Goal: Transaction & Acquisition: Purchase product/service

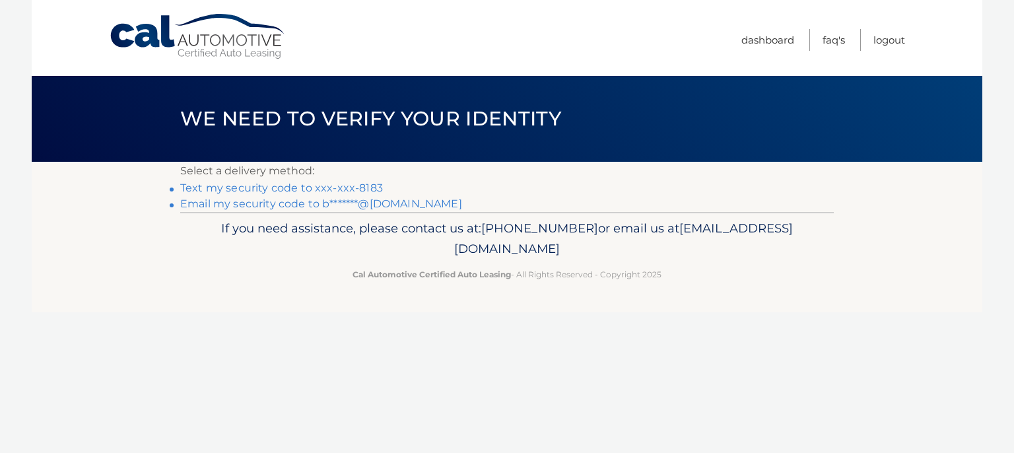
click at [330, 189] on link "Text my security code to xxx-xxx-8183" at bounding box center [281, 188] width 203 height 13
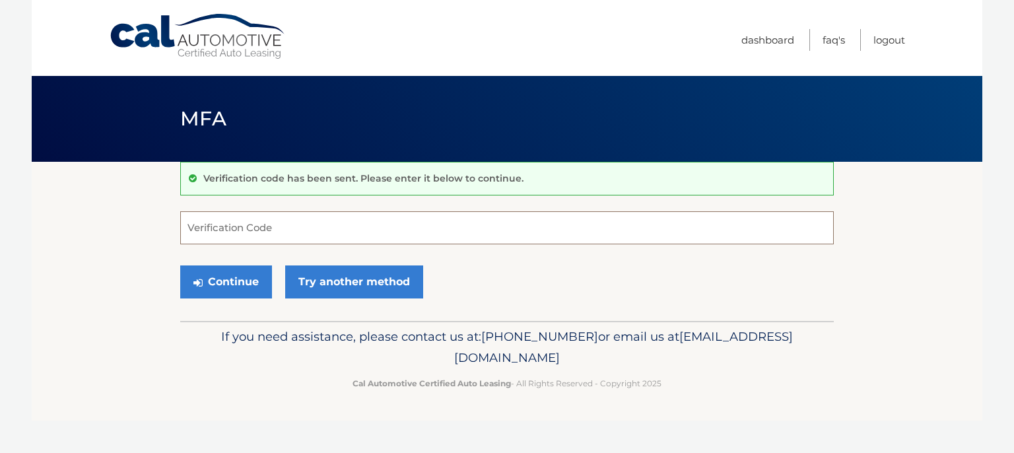
click at [277, 226] on input "Verification Code" at bounding box center [507, 227] width 654 height 33
type input "828706"
click at [228, 281] on button "Continue" at bounding box center [226, 281] width 92 height 33
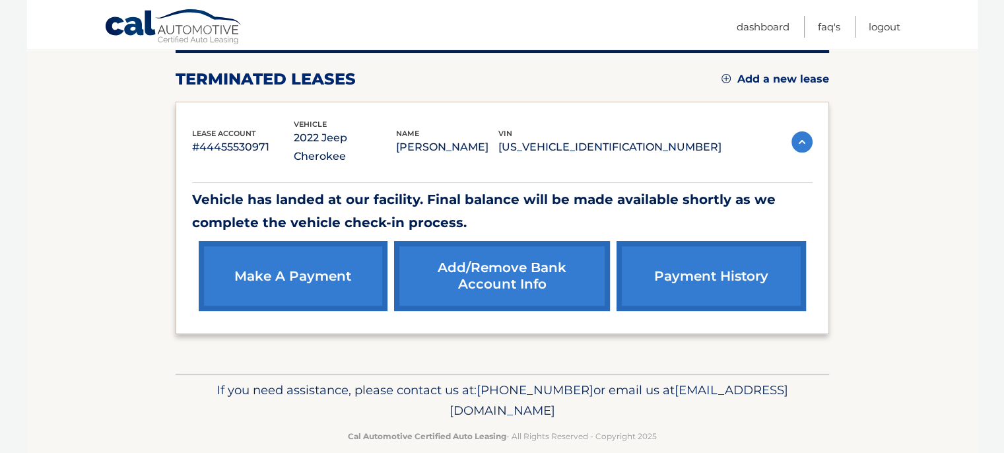
scroll to position [172, 0]
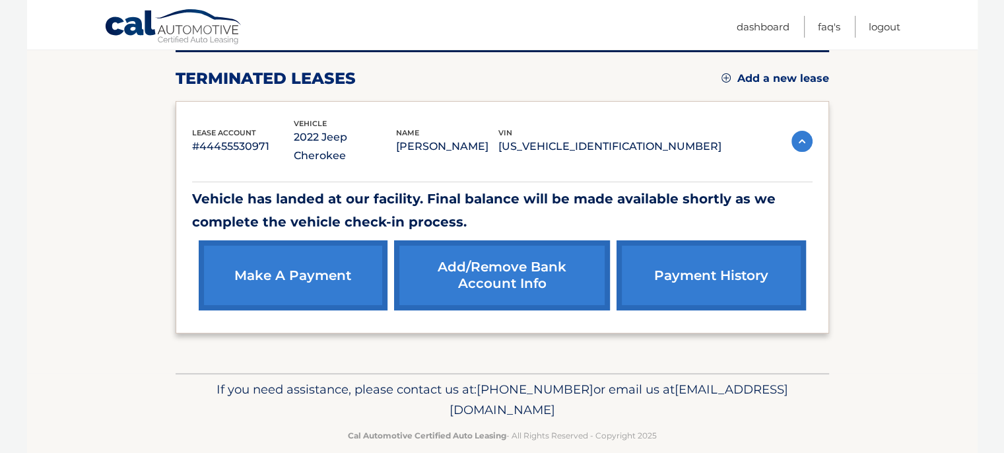
click at [285, 261] on link "make a payment" at bounding box center [293, 275] width 189 height 70
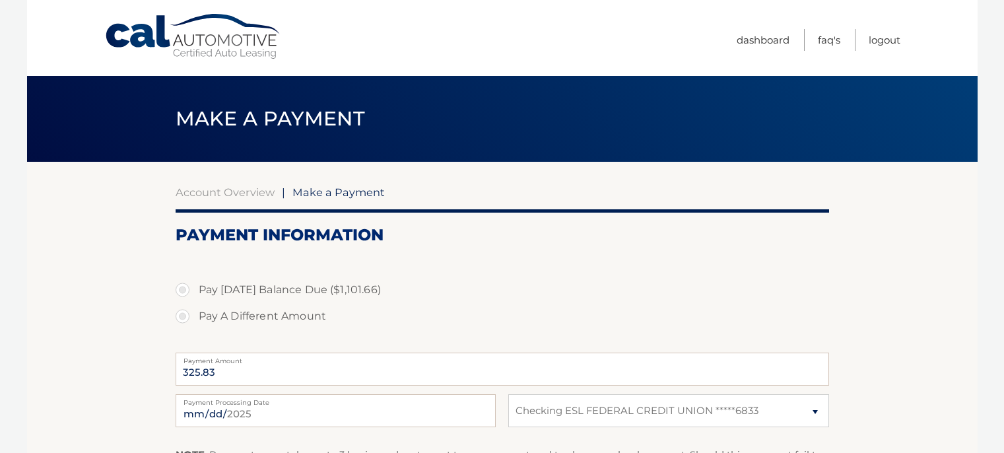
select select "MmE4MjE3YjYtNjgyNS00OWQ4LTlkNDMtNTlmMDFmZGMxYTI0"
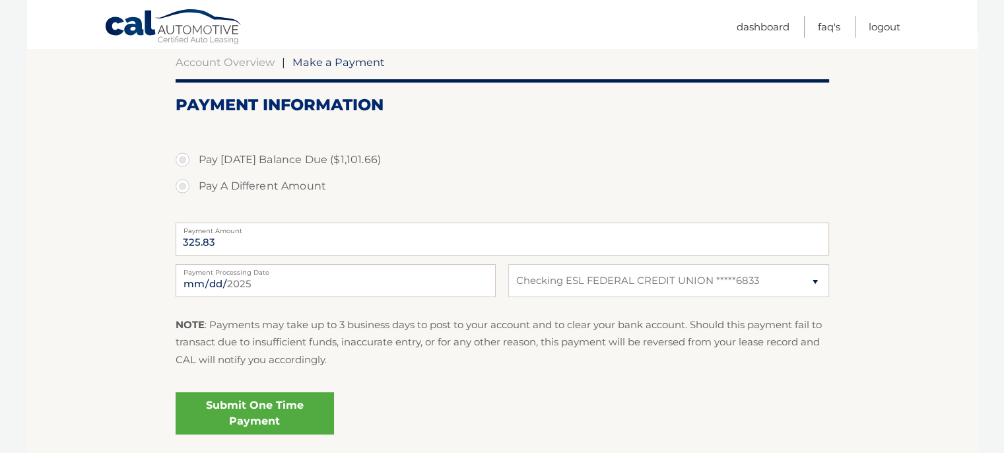
scroll to position [132, 0]
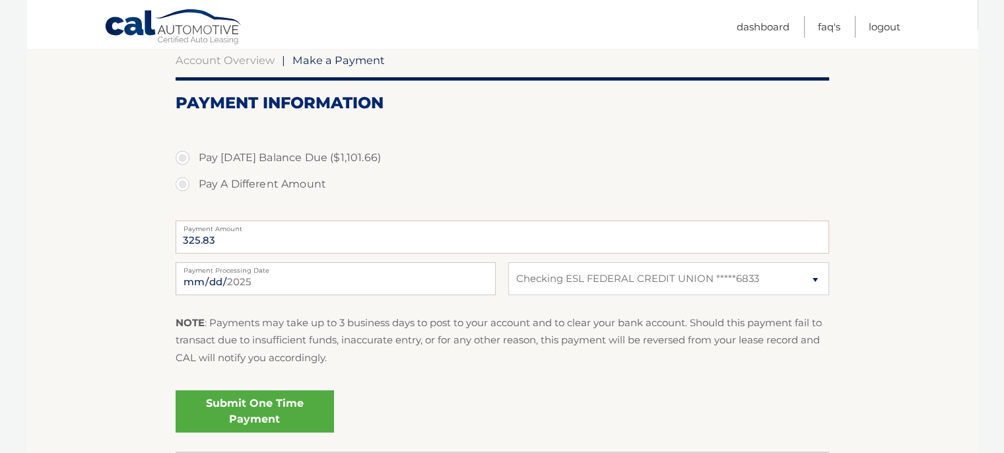
click at [182, 159] on label "Pay Today's Balance Due ($1,101.66)" at bounding box center [503, 158] width 654 height 26
click at [182, 159] on input "Pay Today's Balance Due ($1,101.66)" at bounding box center [187, 155] width 13 height 21
radio input "true"
type input "1101.66"
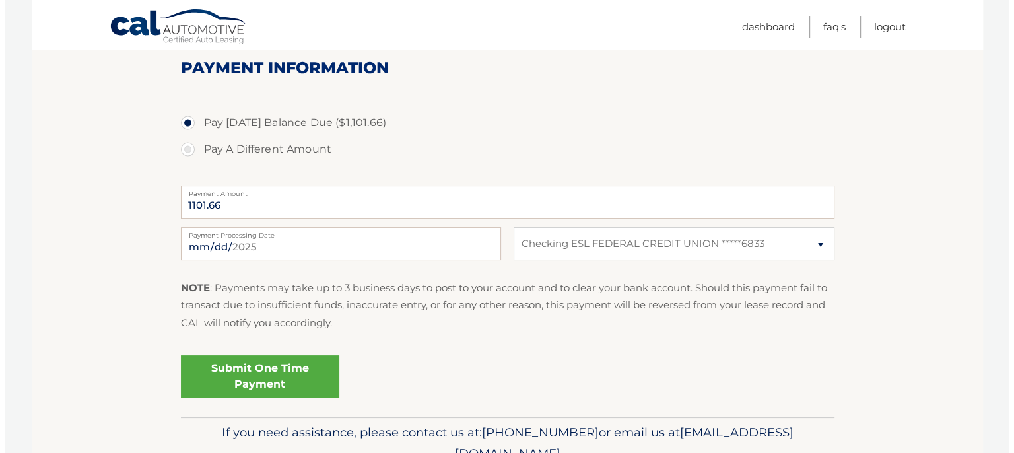
scroll to position [198, 0]
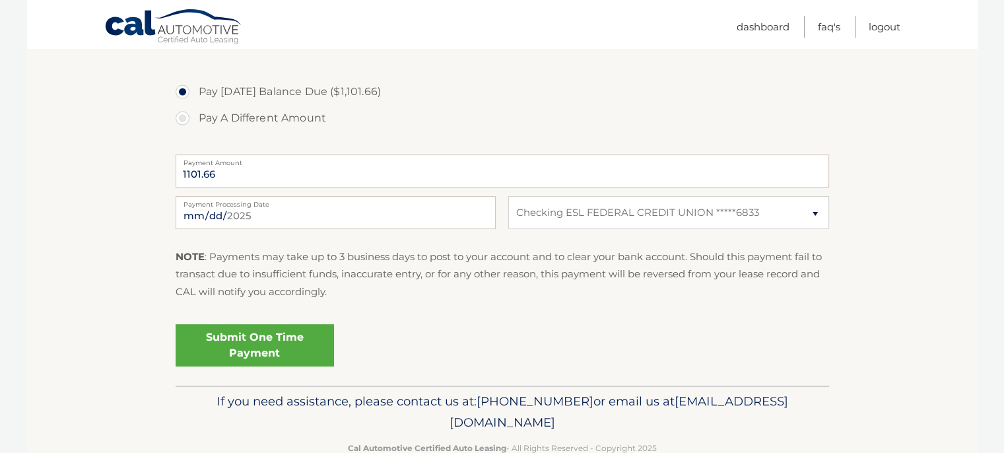
click at [259, 341] on link "Submit One Time Payment" at bounding box center [255, 345] width 158 height 42
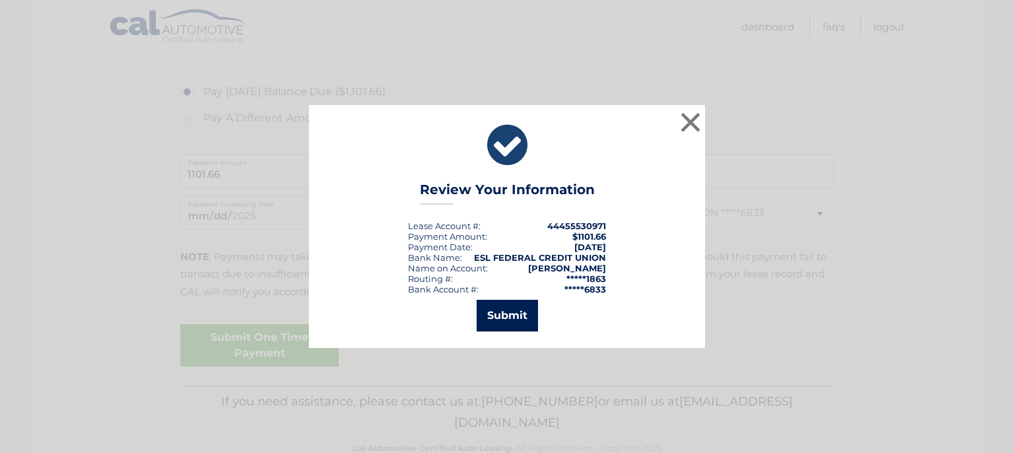
click at [525, 325] on button "Submit" at bounding box center [507, 316] width 61 height 32
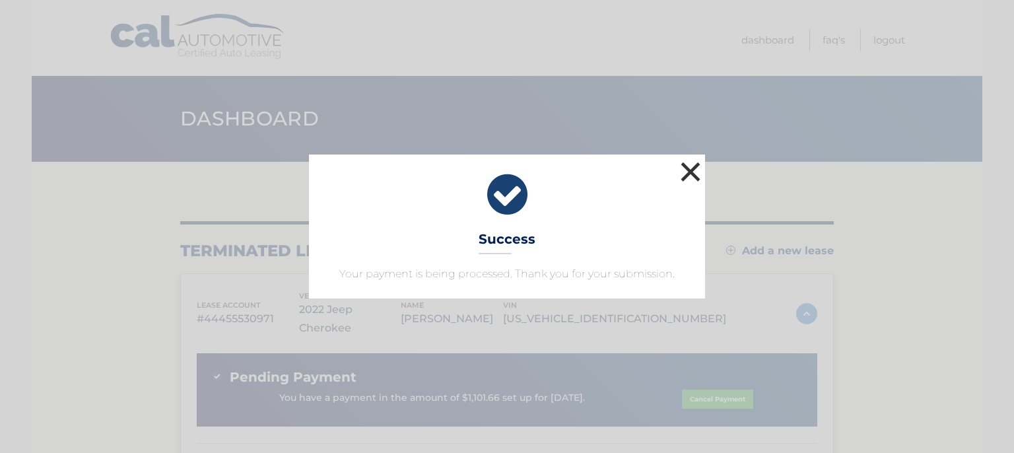
click at [692, 172] on button "×" at bounding box center [690, 171] width 26 height 26
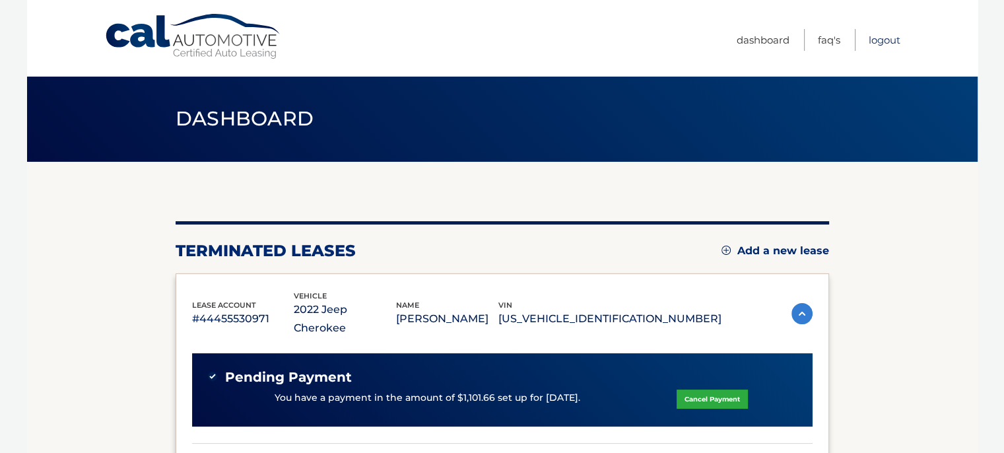
click at [879, 44] on link "Logout" at bounding box center [885, 40] width 32 height 22
